Goal: Find specific page/section: Find specific page/section

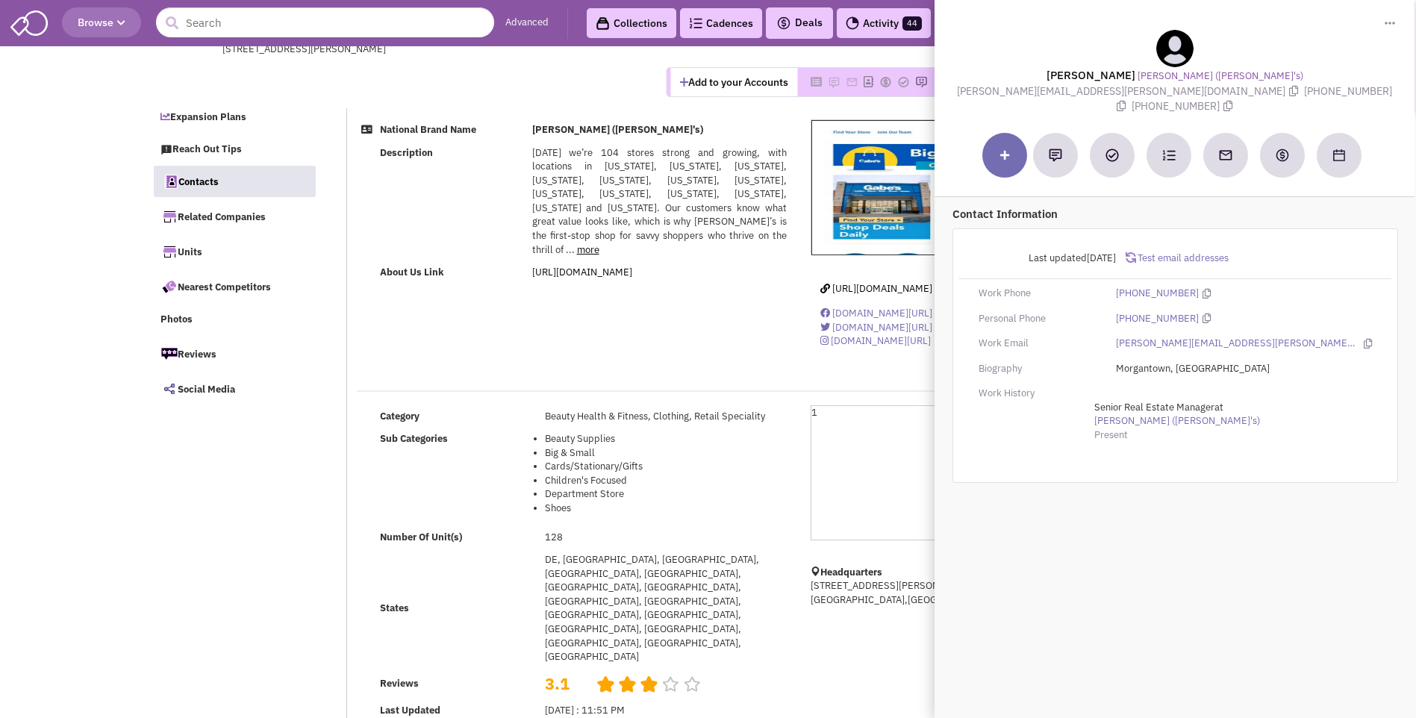
select select
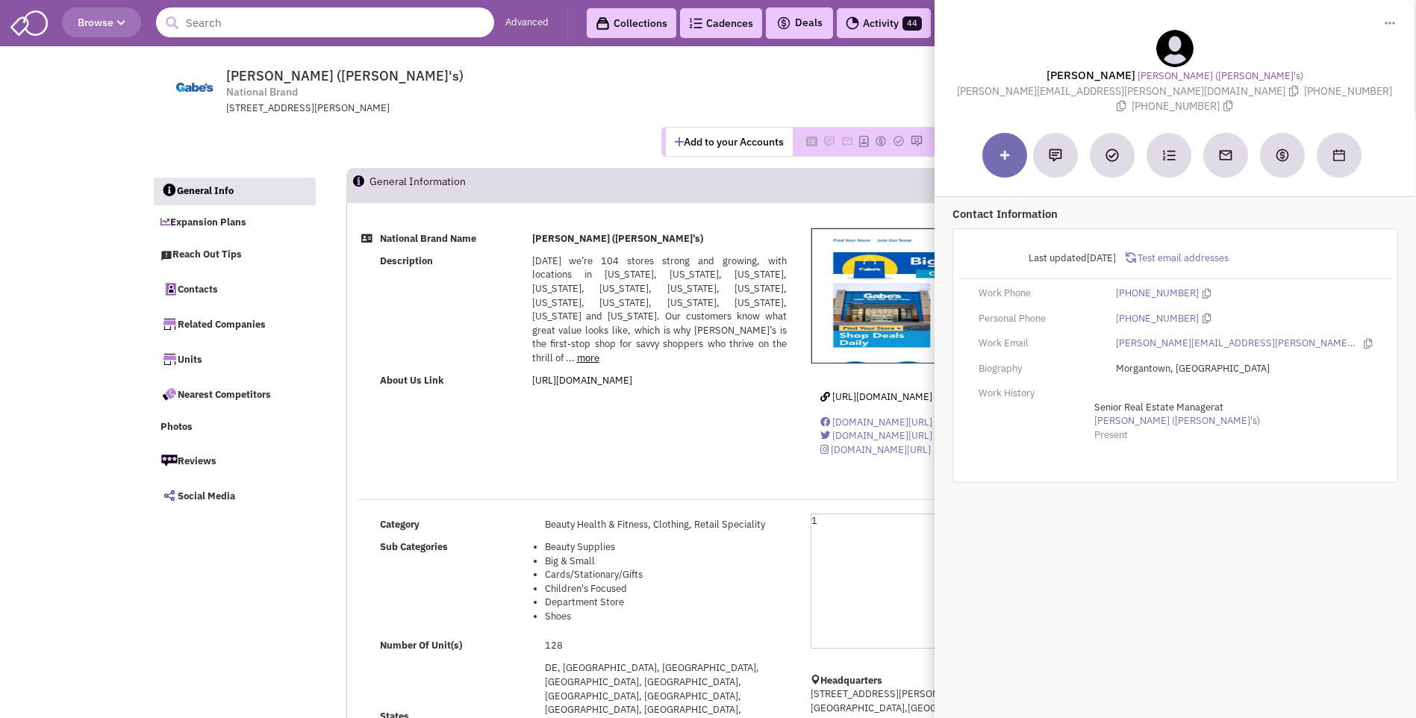
click at [361, 31] on input "text" at bounding box center [325, 22] width 338 height 30
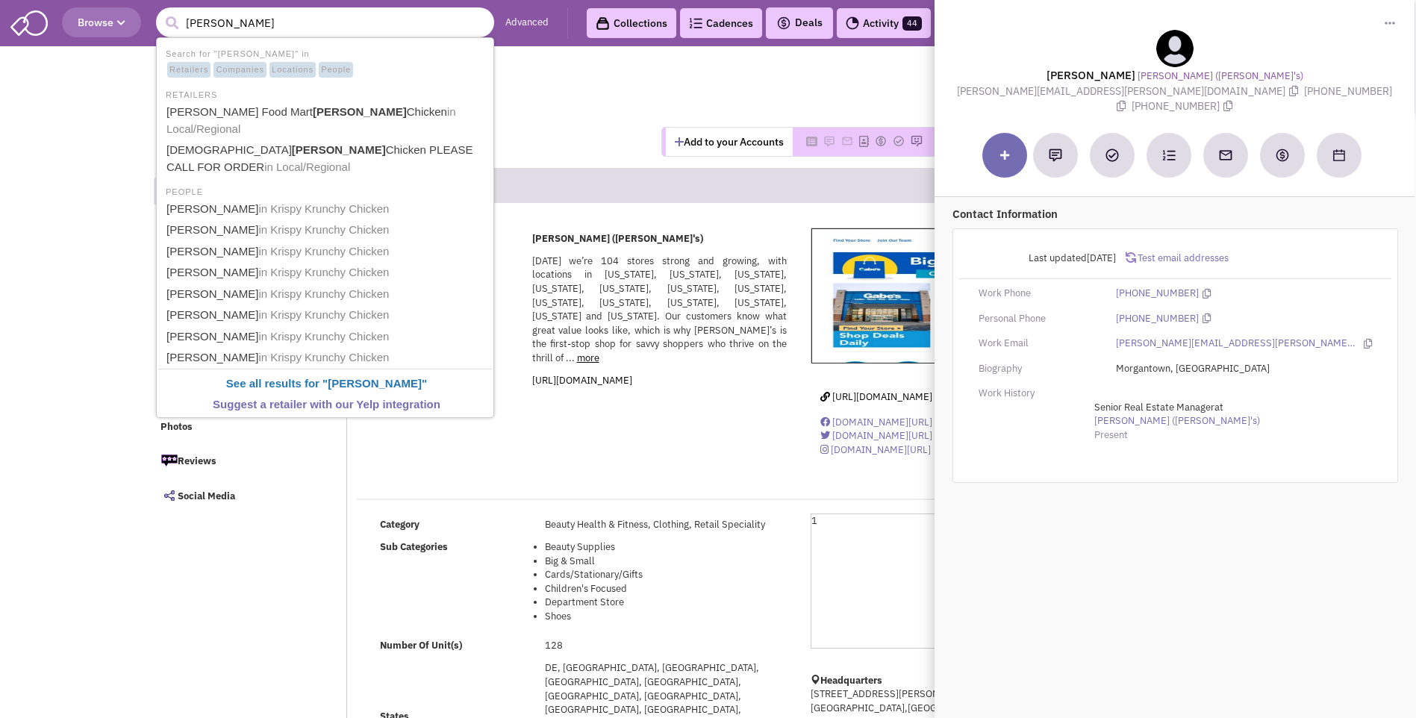
type input "[PERSON_NAME]"
click at [161, 12] on button "submit" at bounding box center [172, 23] width 22 height 22
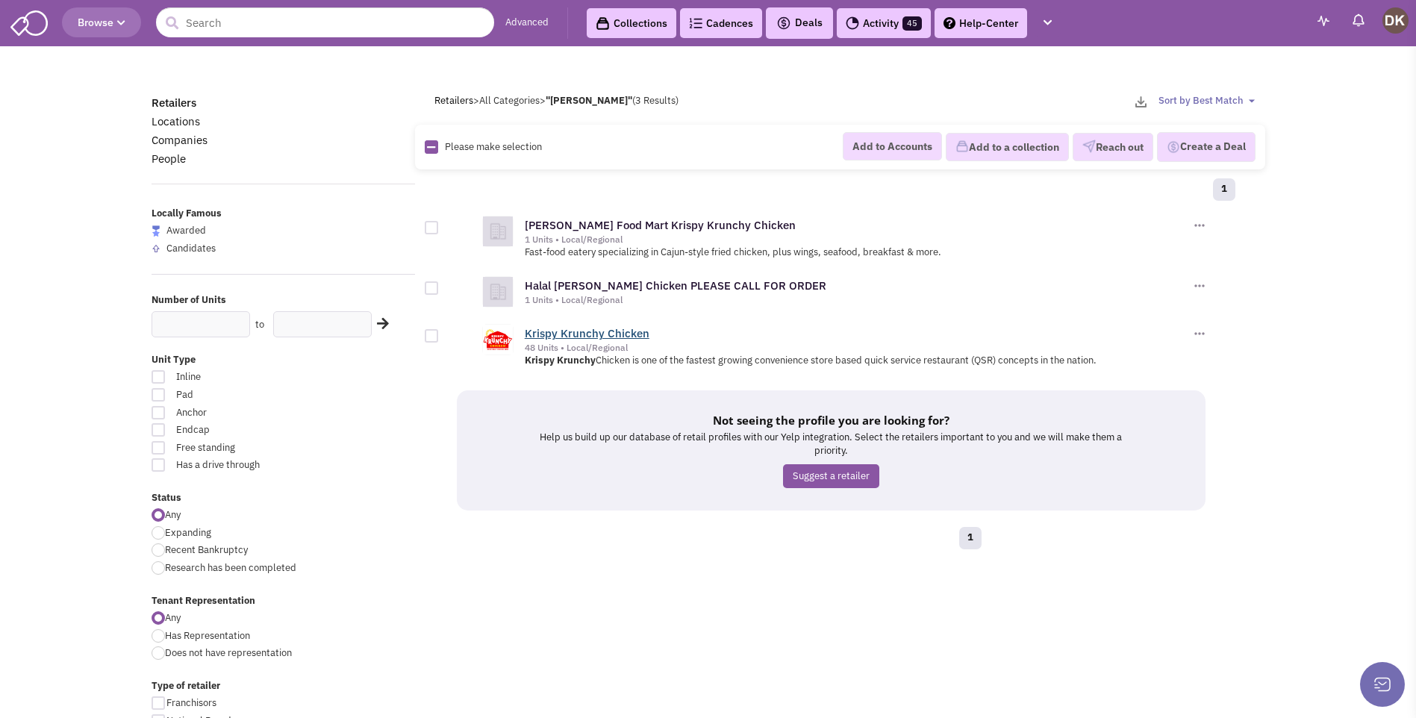
click at [603, 337] on link "Krispy Krunchy Chicken" at bounding box center [587, 333] width 125 height 14
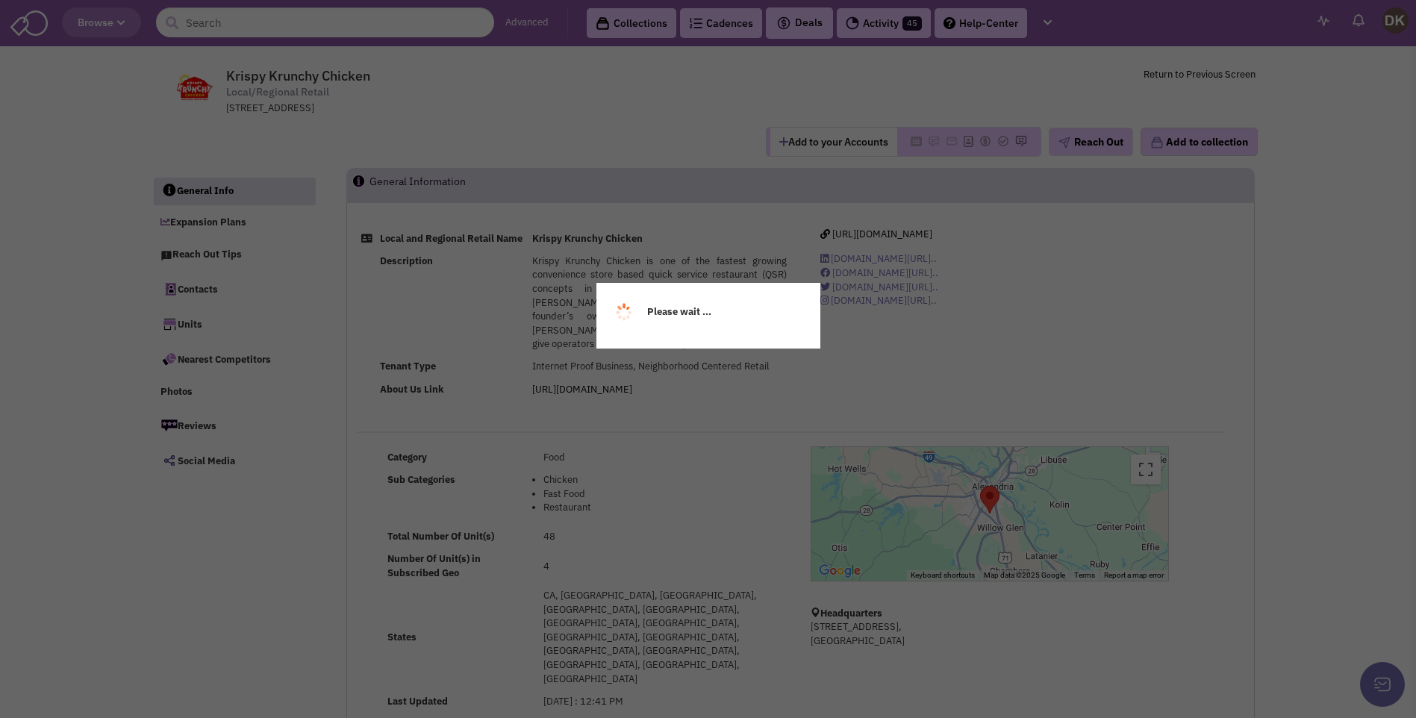
select select
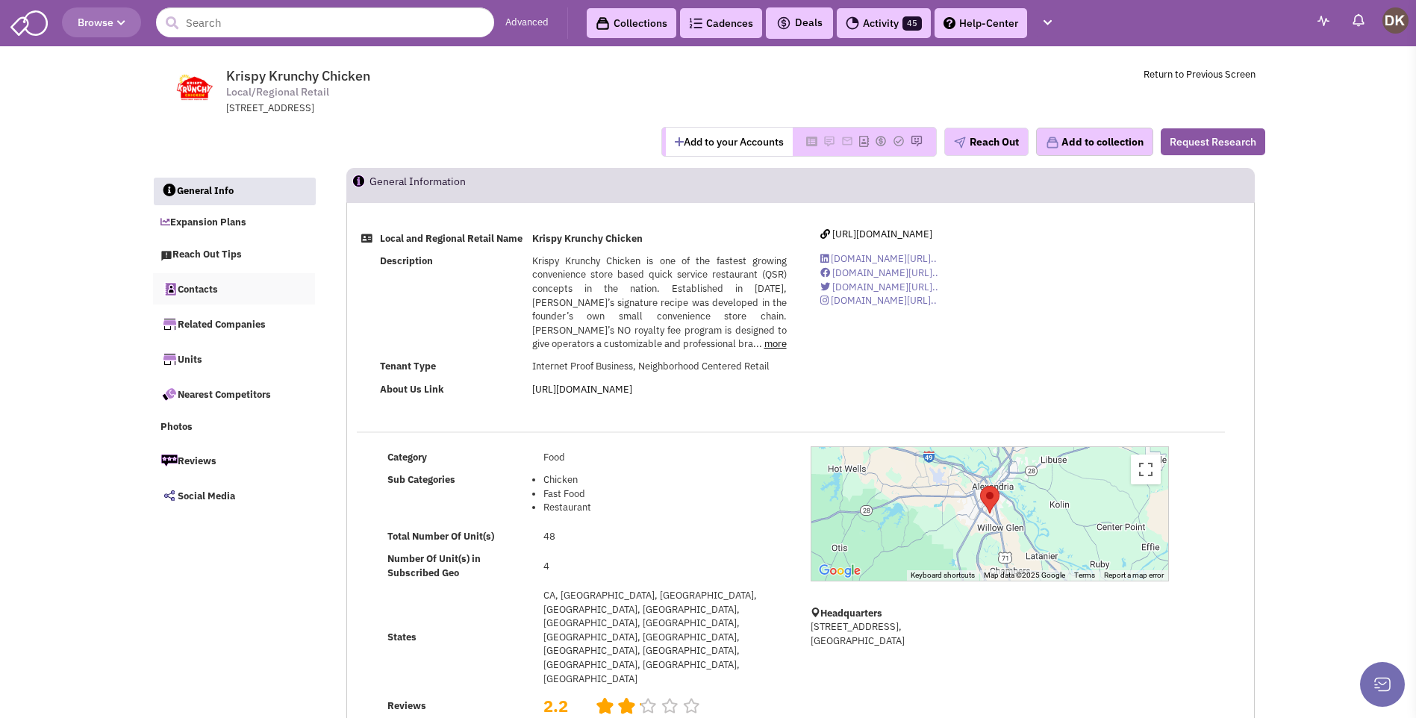
click at [204, 292] on link "Contacts" at bounding box center [234, 288] width 163 height 31
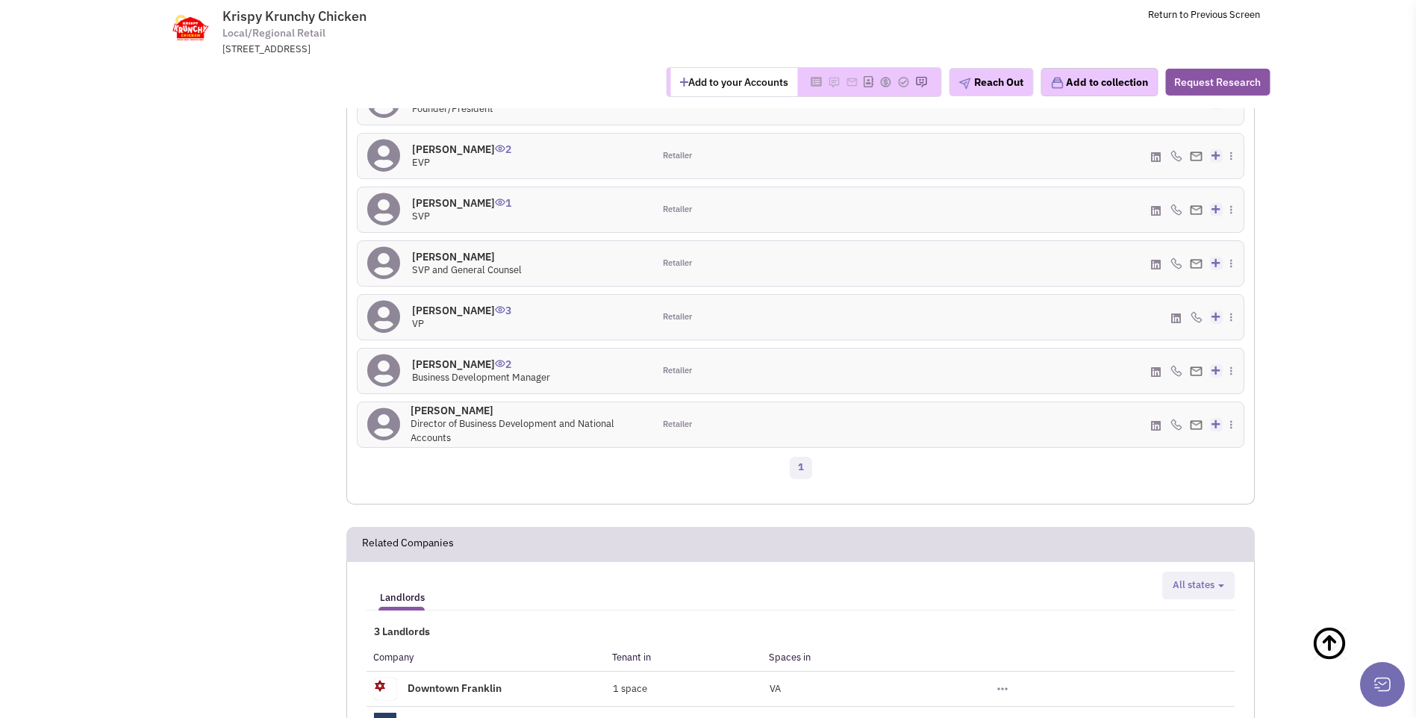
scroll to position [1068, 0]
